Goal: Task Accomplishment & Management: Complete application form

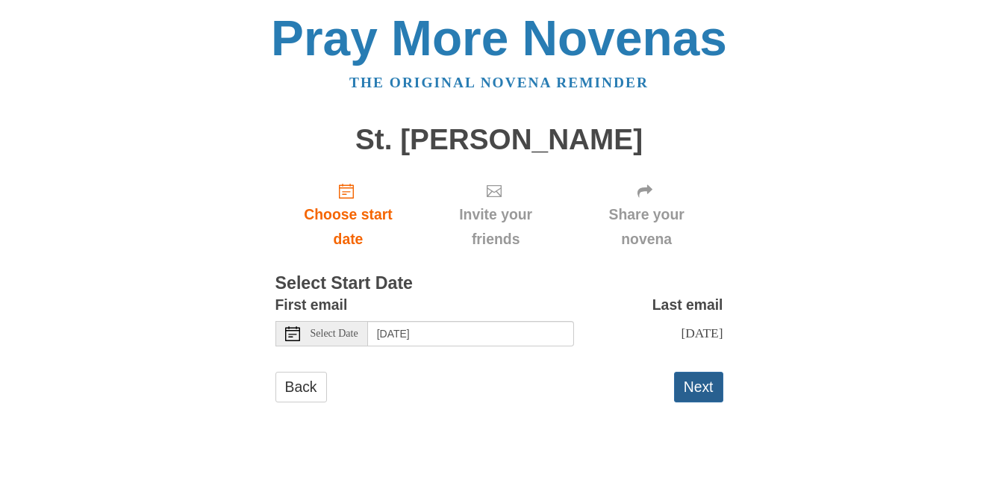
click at [697, 392] on button "Next" at bounding box center [698, 387] width 49 height 31
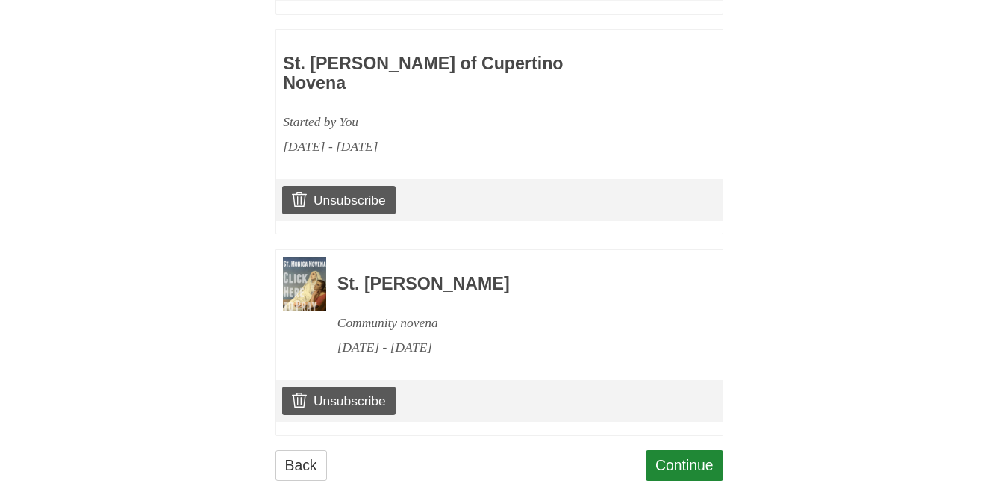
scroll to position [902, 0]
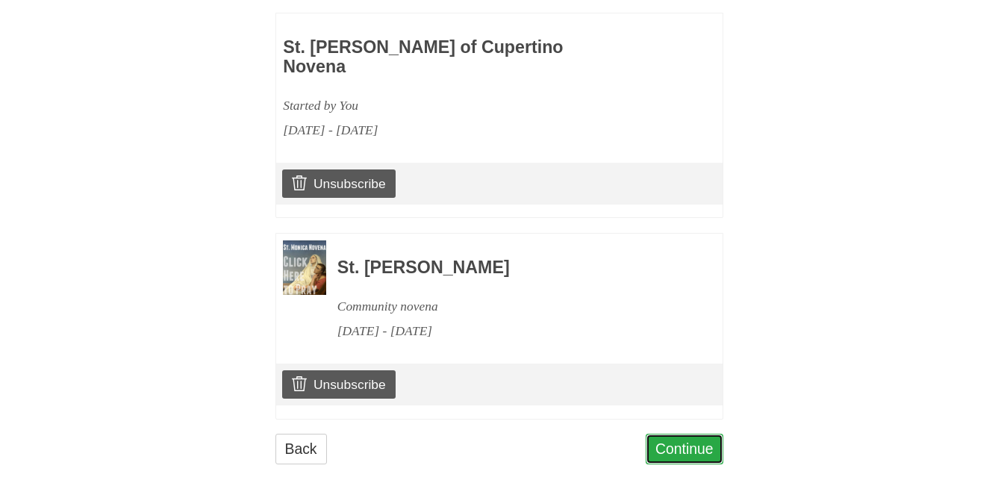
click at [694, 434] on link "Continue" at bounding box center [685, 449] width 78 height 31
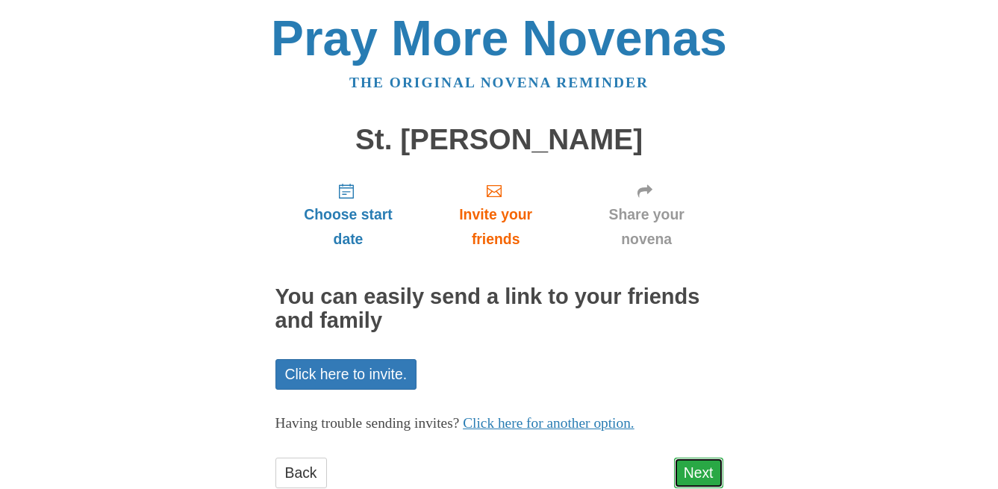
click at [694, 466] on link "Next" at bounding box center [698, 473] width 49 height 31
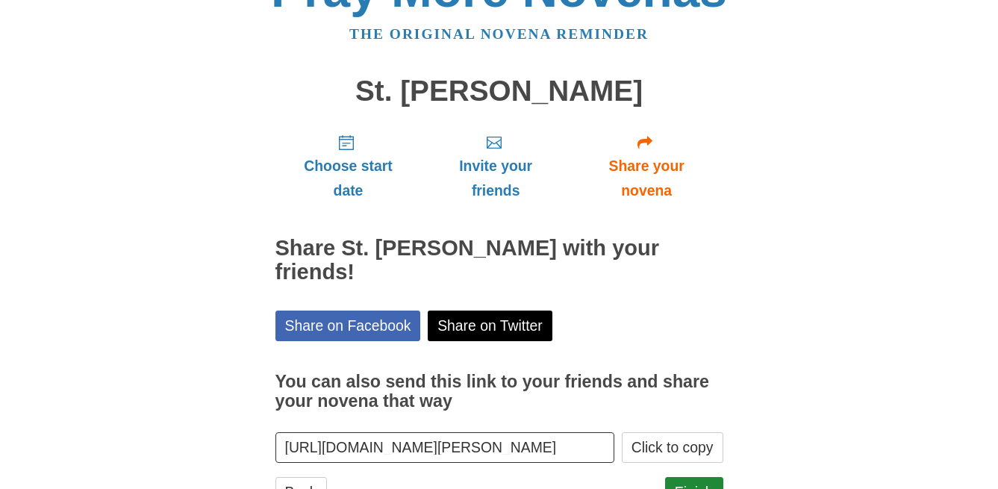
scroll to position [87, 0]
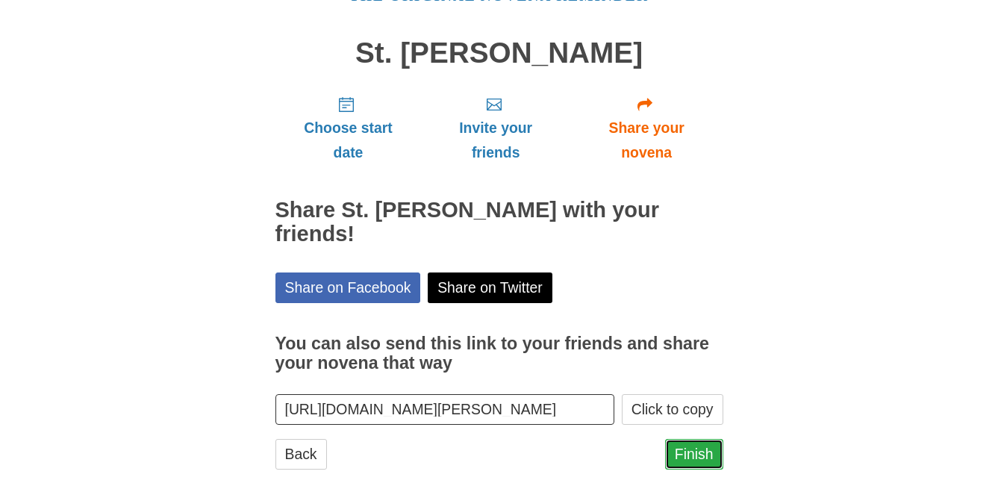
click at [673, 439] on link "Finish" at bounding box center [694, 454] width 58 height 31
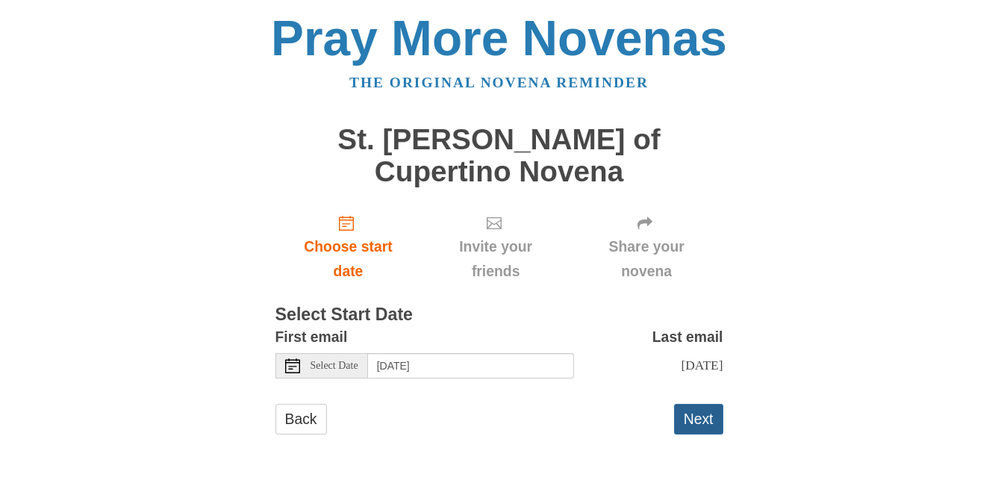
click at [687, 404] on button "Next" at bounding box center [698, 419] width 49 height 31
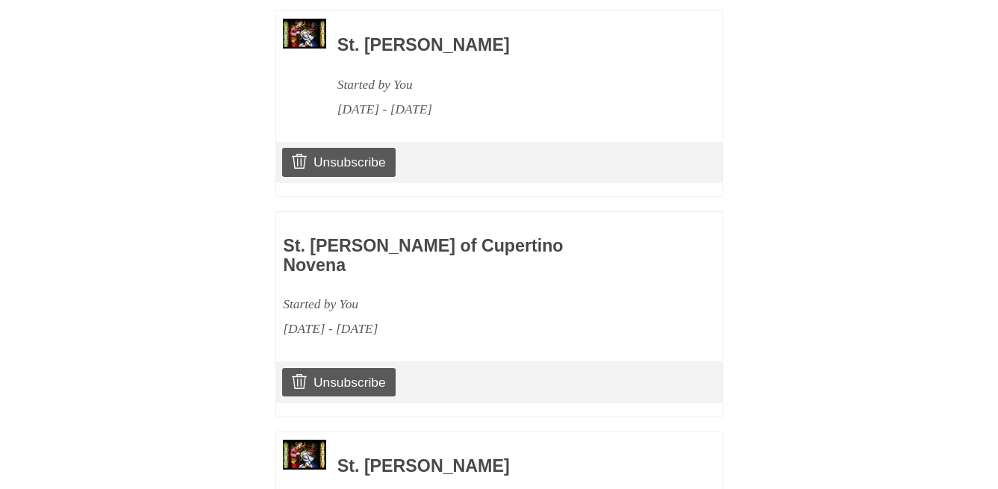
scroll to position [1103, 0]
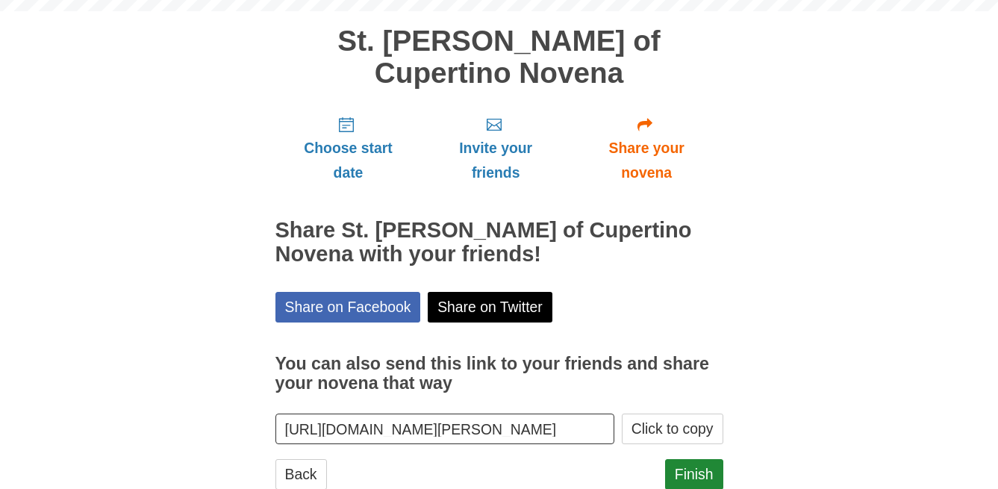
scroll to position [110, 0]
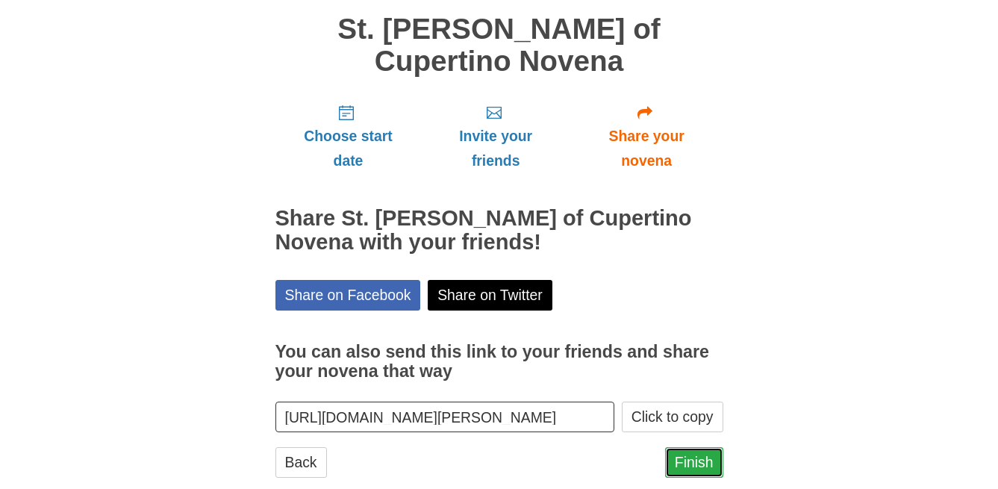
click at [693, 447] on link "Finish" at bounding box center [694, 462] width 58 height 31
